Goal: Task Accomplishment & Management: Manage account settings

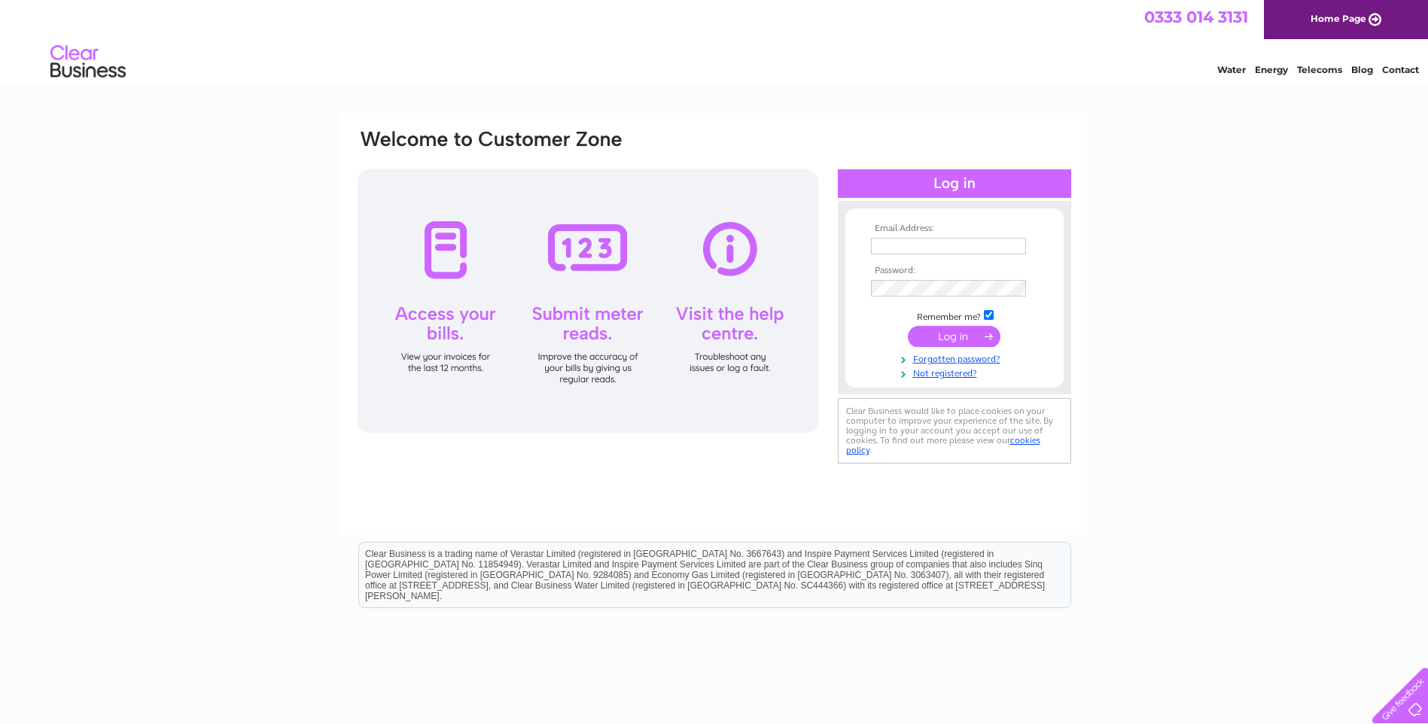
type input "laranstone1@btinternet.com"
click at [961, 338] on input "submit" at bounding box center [954, 336] width 93 height 21
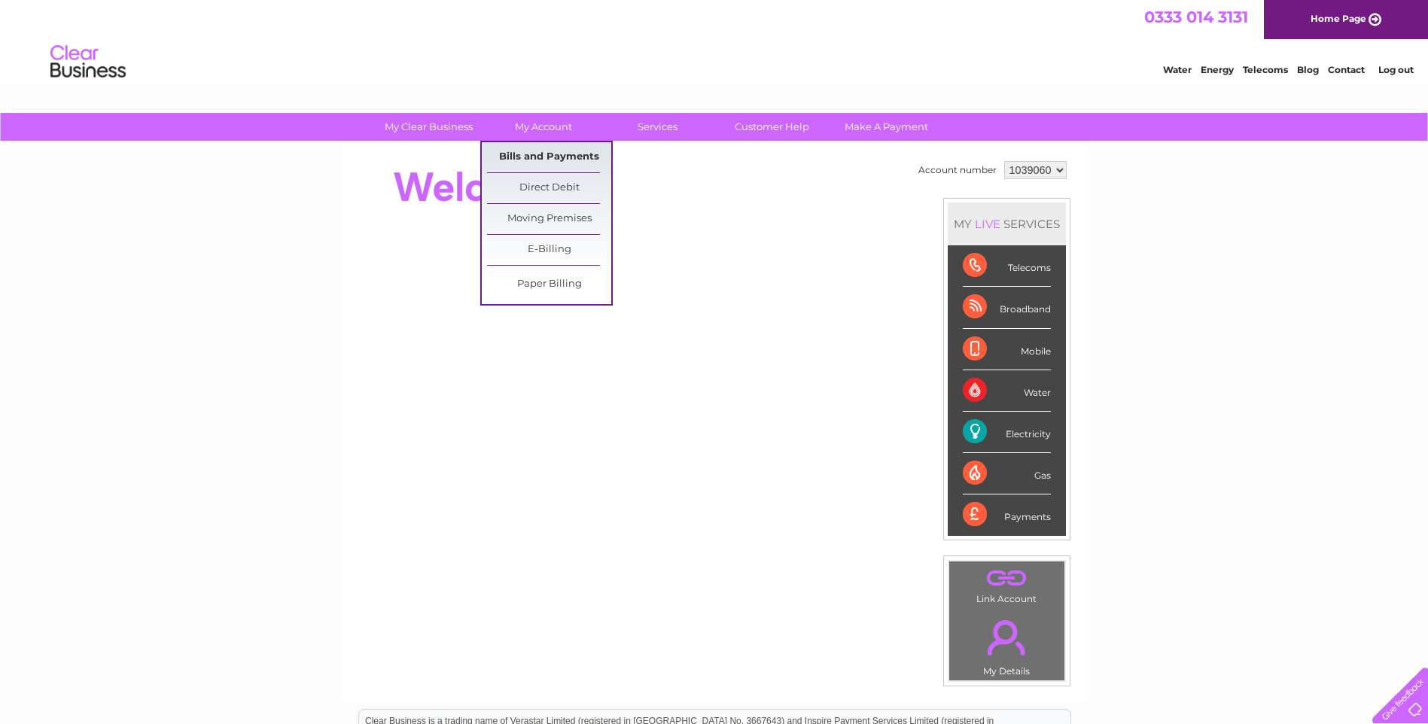
click at [531, 160] on link "Bills and Payments" at bounding box center [549, 157] width 124 height 30
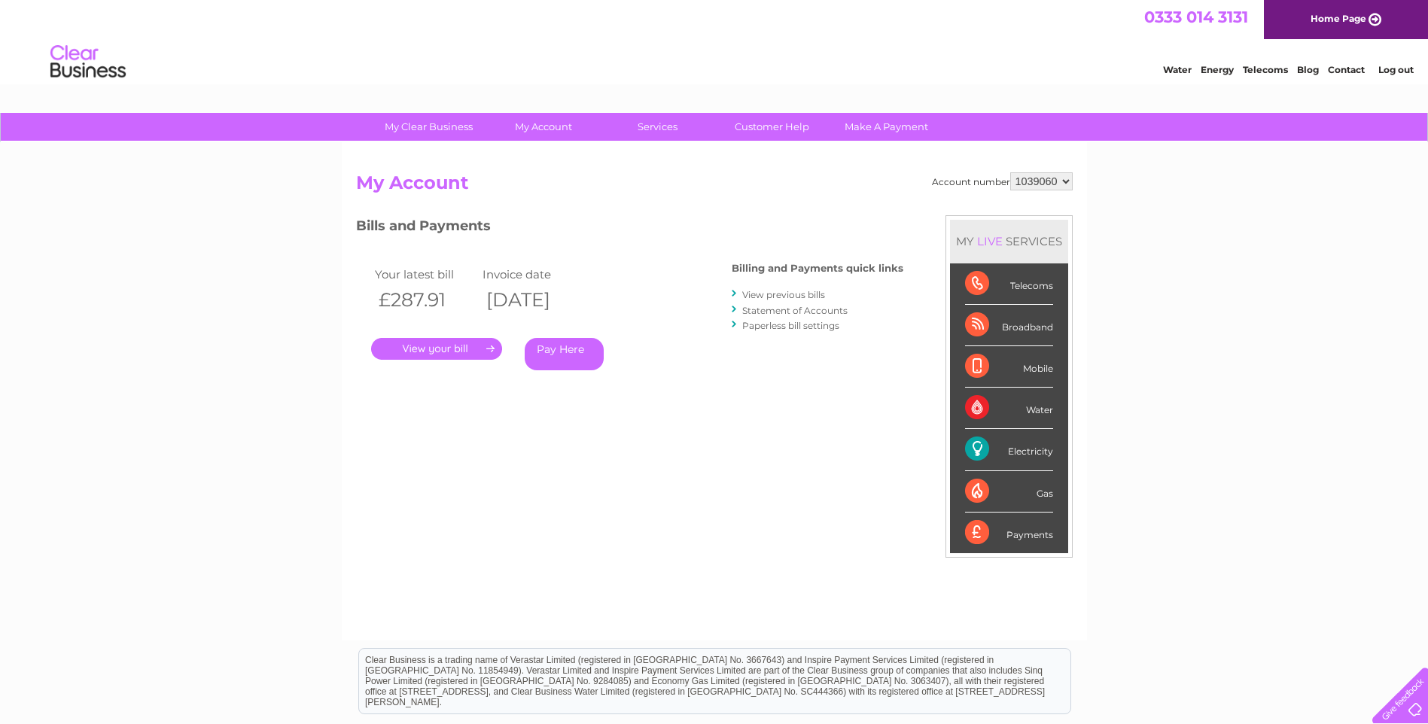
click at [435, 346] on link "." at bounding box center [436, 349] width 131 height 22
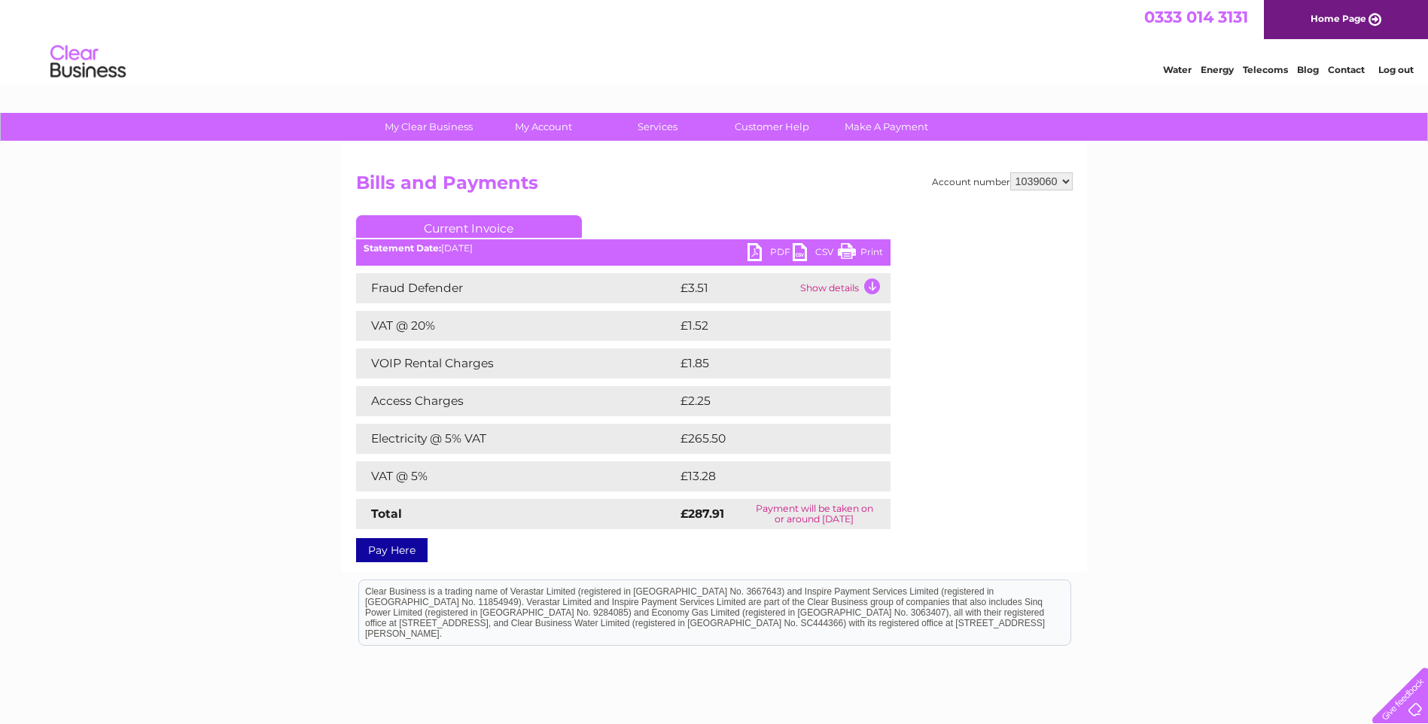
click at [783, 251] on link "PDF" at bounding box center [770, 254] width 45 height 22
click at [1396, 68] on link "Log out" at bounding box center [1395, 69] width 35 height 11
